Goal: Task Accomplishment & Management: Complete application form

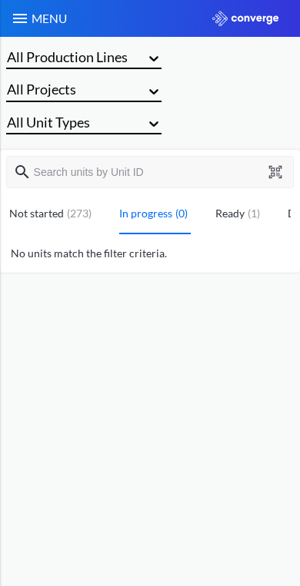
click at [284, 168] on button at bounding box center [277, 172] width 20 height 14
click at [283, 173] on button at bounding box center [277, 172] width 20 height 14
click at [19, 15] on img at bounding box center [20, 18] width 18 height 18
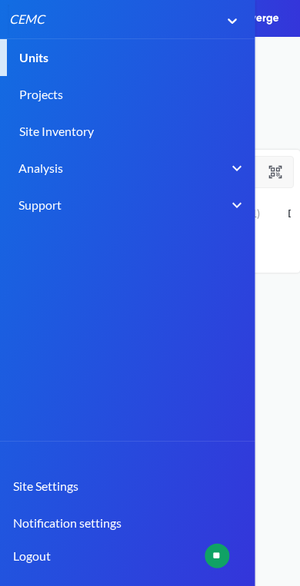
click at [274, 354] on header "MENU CEMC Units Projects Site Inventory Analysis BIM Support Online Help Guide …" at bounding box center [150, 293] width 300 height 586
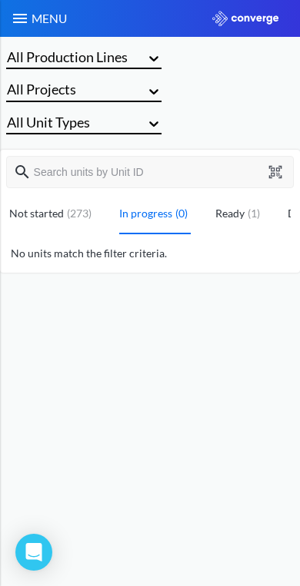
scroll to position [9, 0]
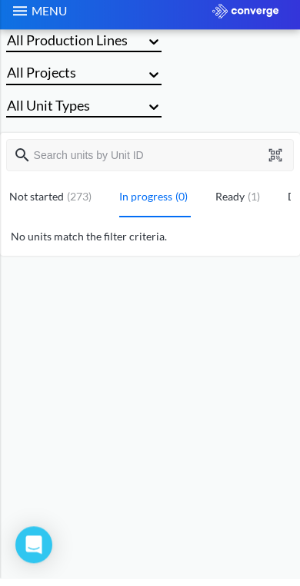
click at [284, 156] on button at bounding box center [277, 163] width 20 height 14
type input "MAC:BC57291D9C8B,SERIAL:14004;"
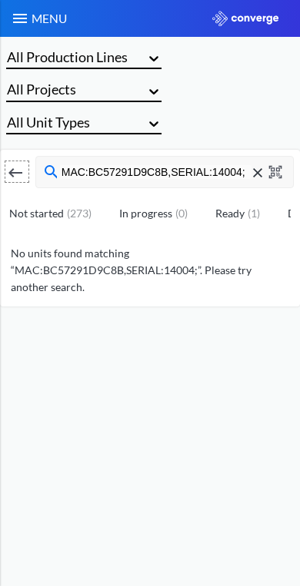
click at [218, 170] on input "MAC:BC57291D9C8B,SERIAL:14004;" at bounding box center [155, 172] width 191 height 14
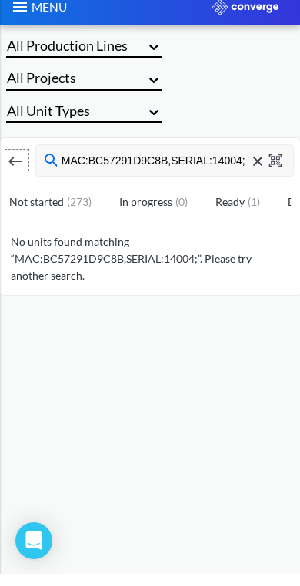
scroll to position [4, 0]
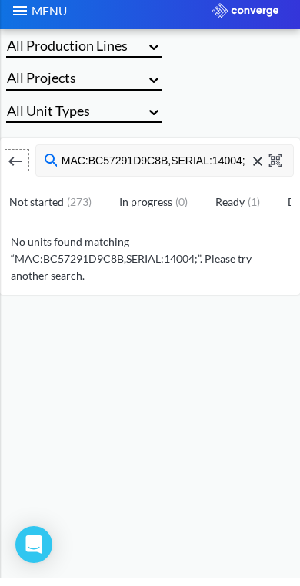
click at [208, 249] on p "No units found matching “MAC:BC57291D9C8B,SERIAL:14004;”. Please try another se…" at bounding box center [150, 266] width 300 height 51
click at [186, 254] on p "No units found matching “MAC:BC57291D9C8B,SERIAL:14004;”. Please try another se…" at bounding box center [150, 266] width 300 height 51
click at [12, 9] on img at bounding box center [20, 18] width 18 height 18
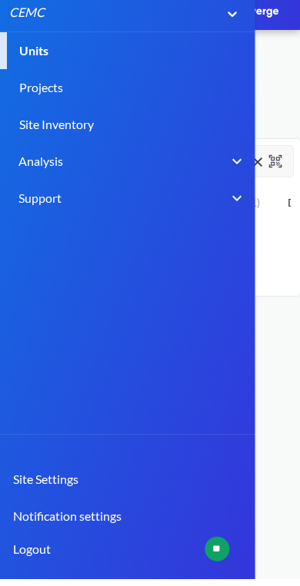
scroll to position [0, 0]
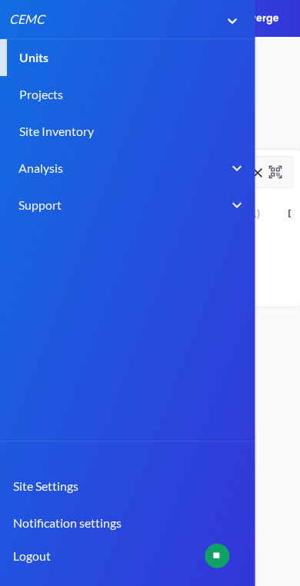
click at [289, 344] on header "MENU CEMC Units Projects Site Inventory Analysis BIM Support Online Help Guide …" at bounding box center [150, 293] width 300 height 586
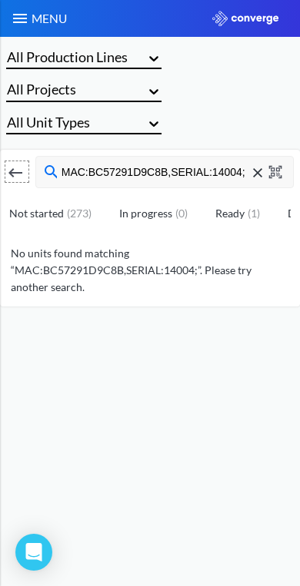
click at [261, 171] on icon at bounding box center [257, 172] width 9 height 9
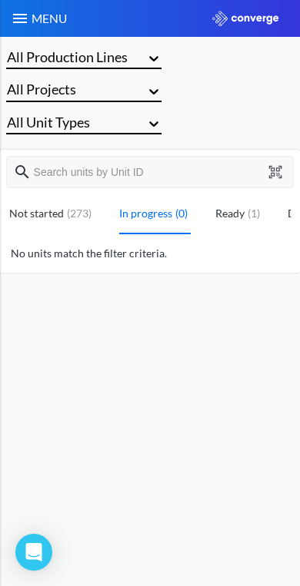
click at [19, 15] on img at bounding box center [20, 18] width 18 height 18
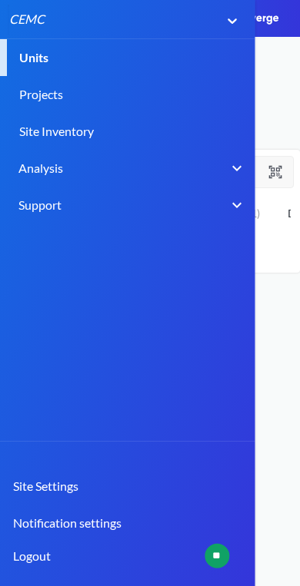
click at [30, 50] on link "Units" at bounding box center [150, 57] width 300 height 37
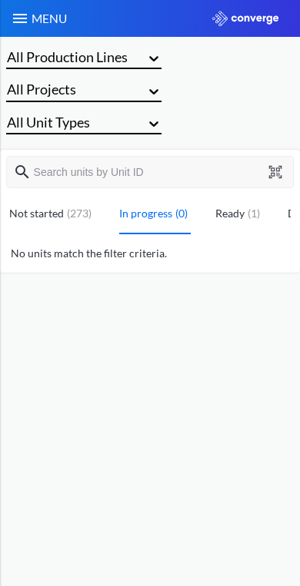
click at [68, 218] on div "( 273 )" at bounding box center [79, 213] width 31 height 17
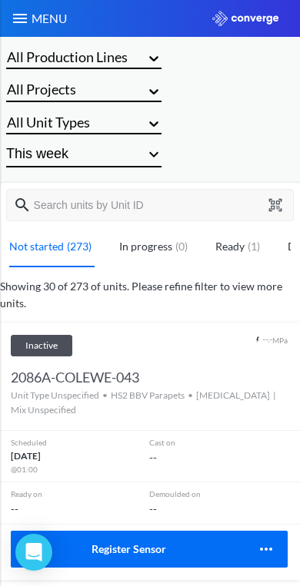
click at [274, 201] on icon at bounding box center [275, 204] width 13 height 13
type input "MAC:BC57291D9C8B,SERIAL:14004;"
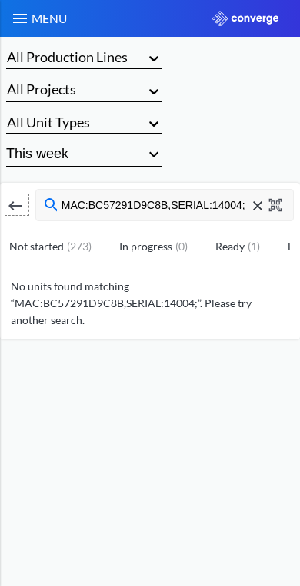
click at [244, 15] on img at bounding box center [245, 18] width 66 height 15
click at [18, 21] on img at bounding box center [20, 18] width 18 height 18
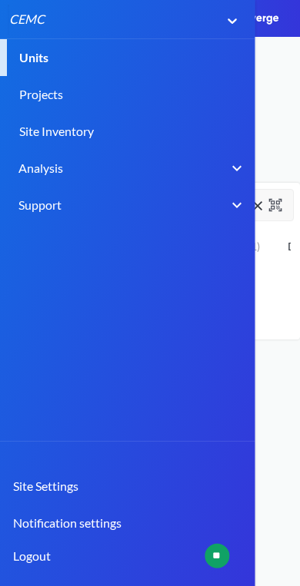
click at [81, 480] on link "Site Settings" at bounding box center [122, 486] width 255 height 37
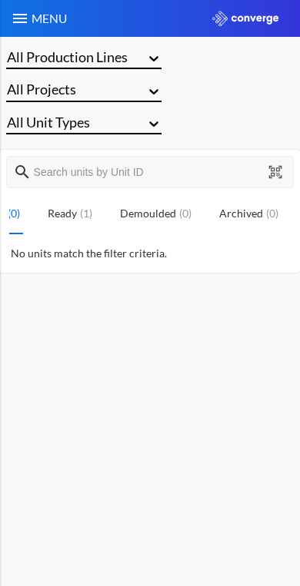
scroll to position [0, 167]
click at [280, 172] on icon at bounding box center [275, 172] width 14 height 14
type input "2153A-PC13SB-706"
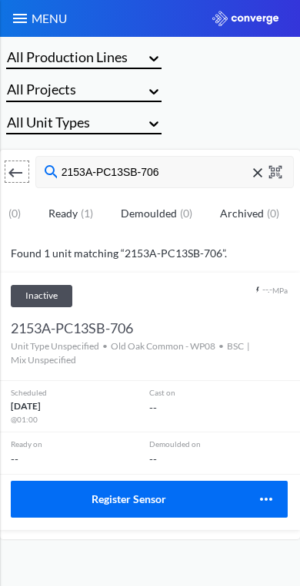
click at [205, 489] on button "Register Sensor" at bounding box center [128, 499] width 234 height 37
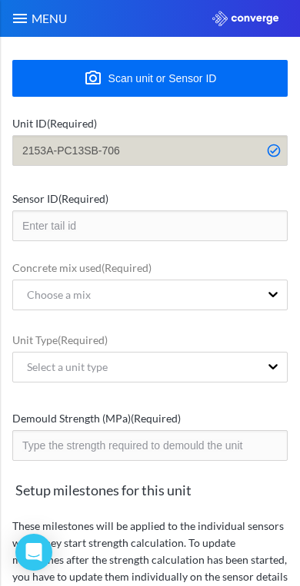
click at [211, 222] on input "text" at bounding box center [149, 226] width 275 height 31
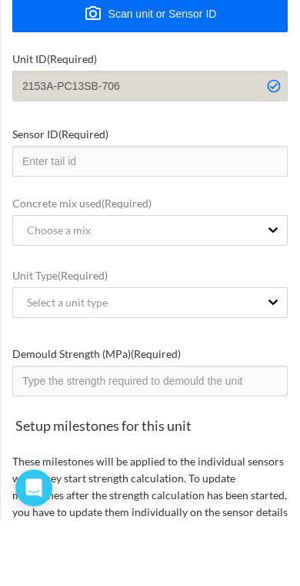
click at [234, 211] on input "text" at bounding box center [149, 226] width 275 height 31
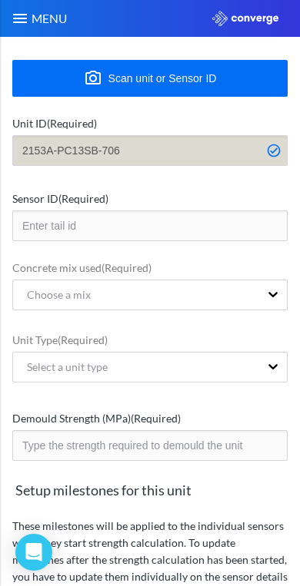
click at [240, 81] on button "Scan unit or Sensor ID" at bounding box center [149, 78] width 275 height 37
click at [204, 224] on input "text" at bounding box center [149, 226] width 275 height 31
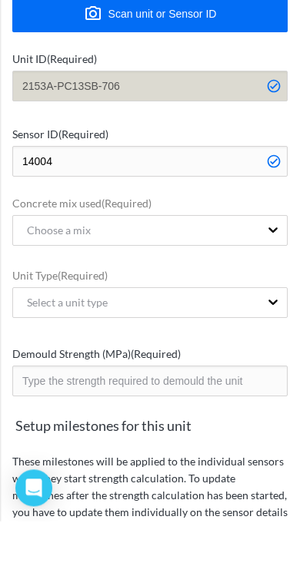
type input "14004"
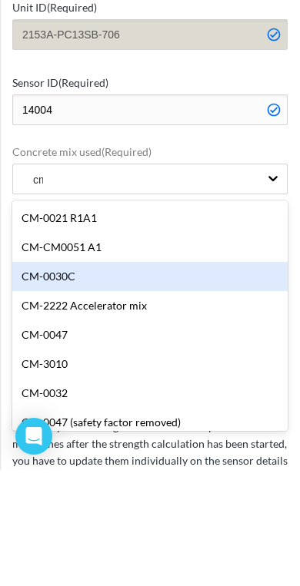
type input "c"
click at [214, 320] on div "CM-0021 R1A1" at bounding box center [149, 334] width 275 height 29
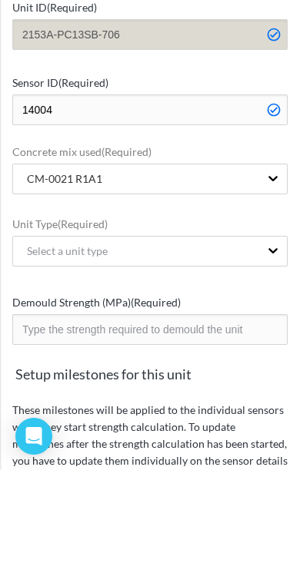
scroll to position [29, 0]
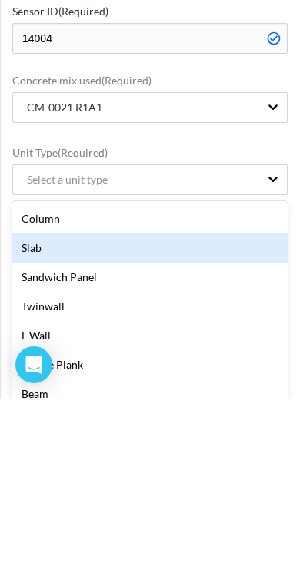
click at [163, 421] on div "Slab" at bounding box center [149, 435] width 275 height 29
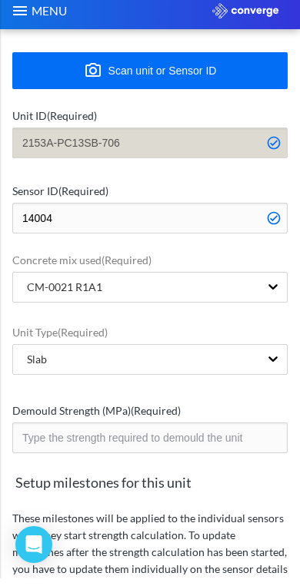
click at [240, 430] on input "number" at bounding box center [149, 445] width 275 height 31
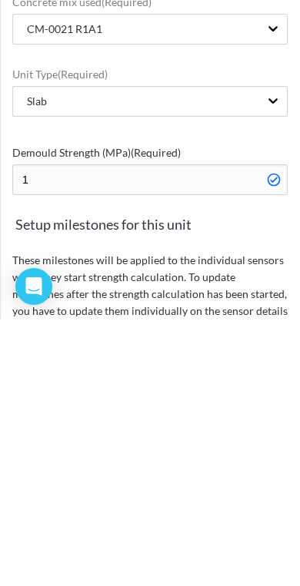
type input "15"
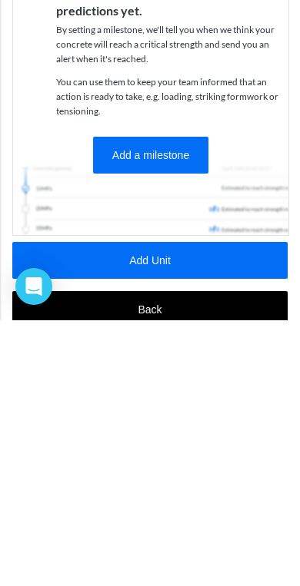
scroll to position [473, 0]
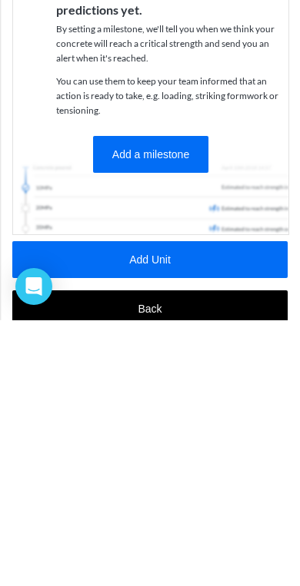
type input "15"
click at [89, 507] on button "Add Unit" at bounding box center [149, 525] width 275 height 37
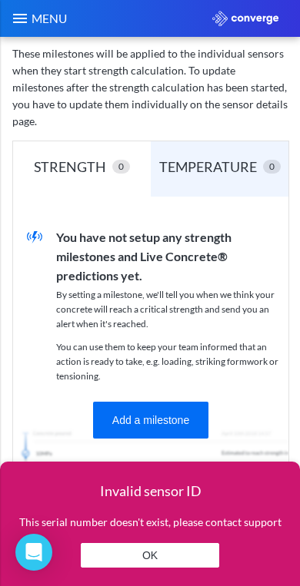
click at [210, 552] on button "OK" at bounding box center [150, 555] width 138 height 25
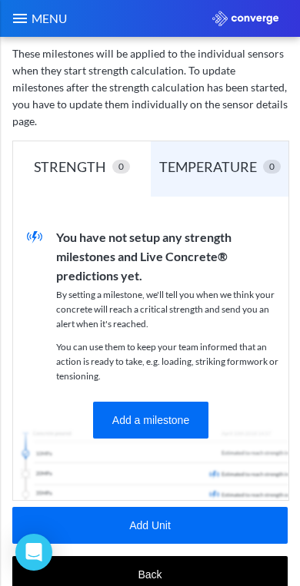
click at [215, 556] on button "Back" at bounding box center [149, 574] width 275 height 37
